Goal: Information Seeking & Learning: Learn about a topic

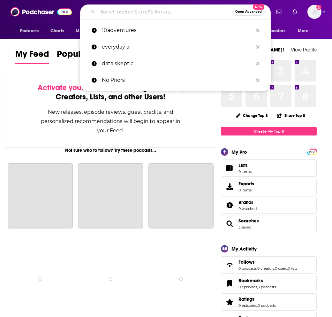
click at [135, 14] on input "Search podcasts, credits, & more..." at bounding box center [165, 12] width 135 height 10
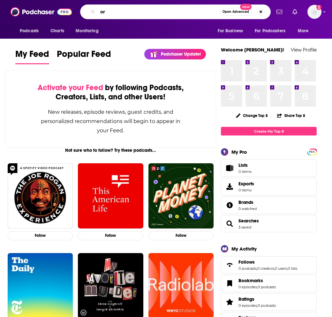
type input "o"
type input "profitable perspectives"
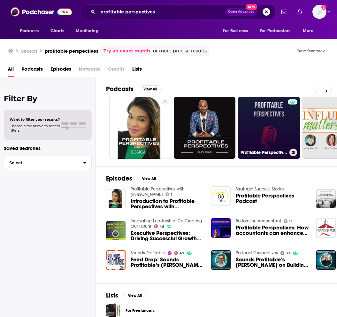
click at [270, 123] on link "Profitable Perspectives" at bounding box center [269, 128] width 62 height 62
